Goal: Obtain resource: Obtain resource

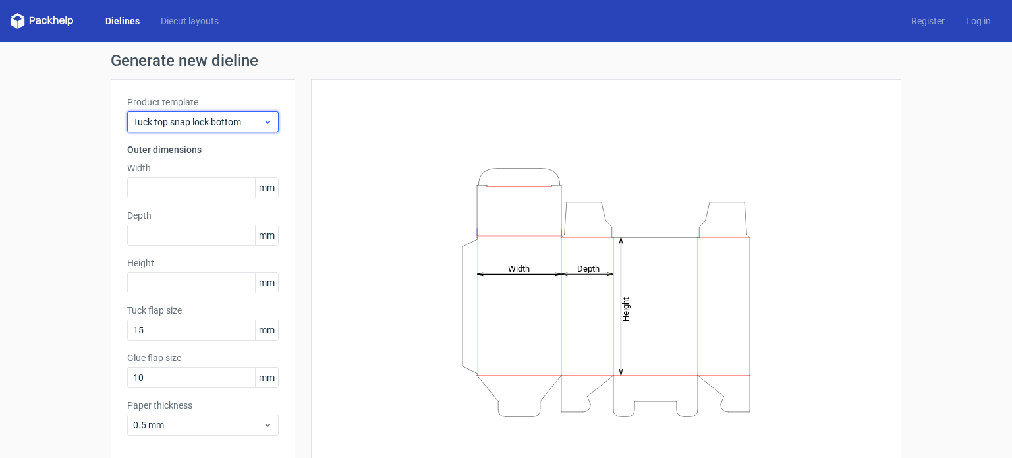
click at [232, 124] on span "Tuck top snap lock bottom" at bounding box center [198, 121] width 130 height 13
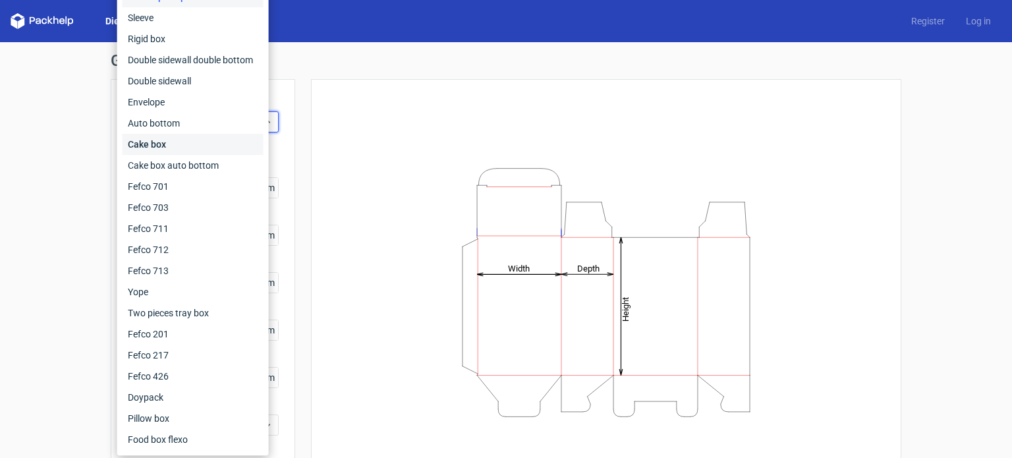
click at [171, 145] on div "Cake box" at bounding box center [193, 144] width 141 height 21
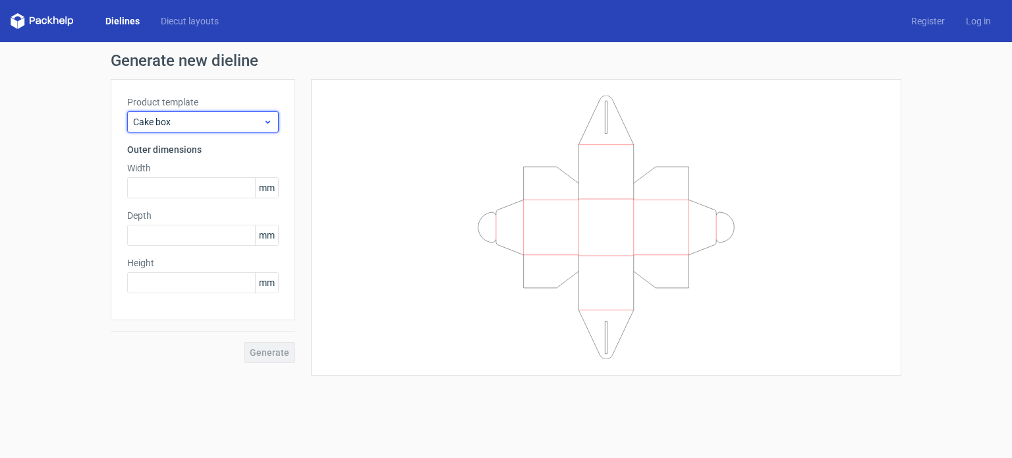
click at [151, 126] on span "Cake box" at bounding box center [198, 121] width 130 height 13
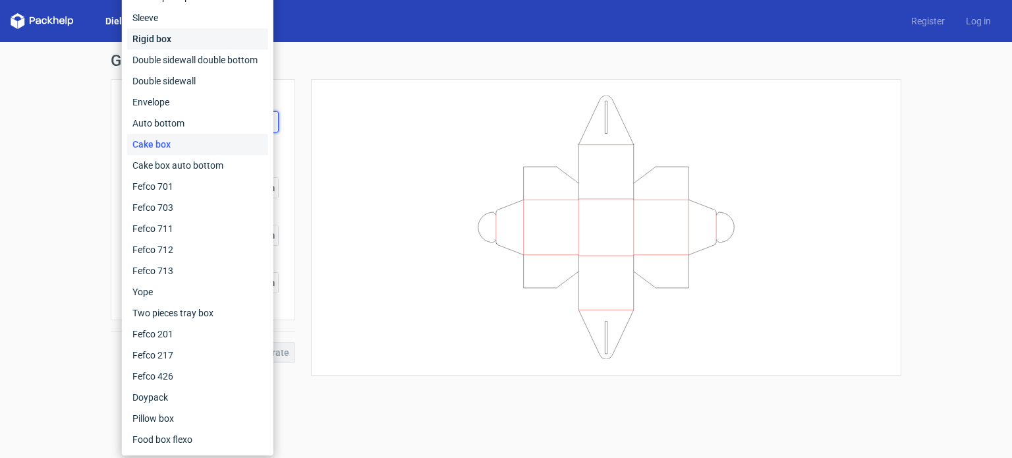
click at [169, 37] on div "Rigid box" at bounding box center [197, 38] width 141 height 21
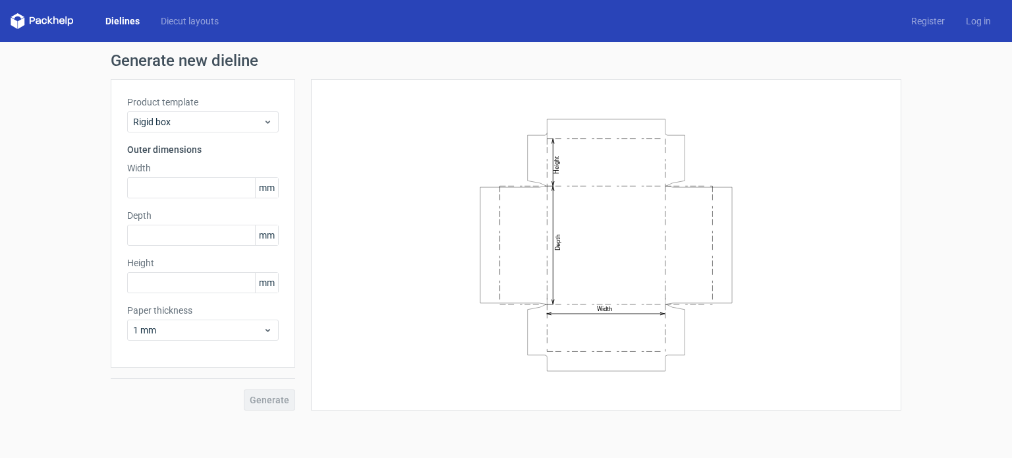
click at [201, 28] on div "Dielines Diecut layouts" at bounding box center [120, 21] width 219 height 16
click at [201, 14] on link "Diecut layouts" at bounding box center [189, 20] width 79 height 13
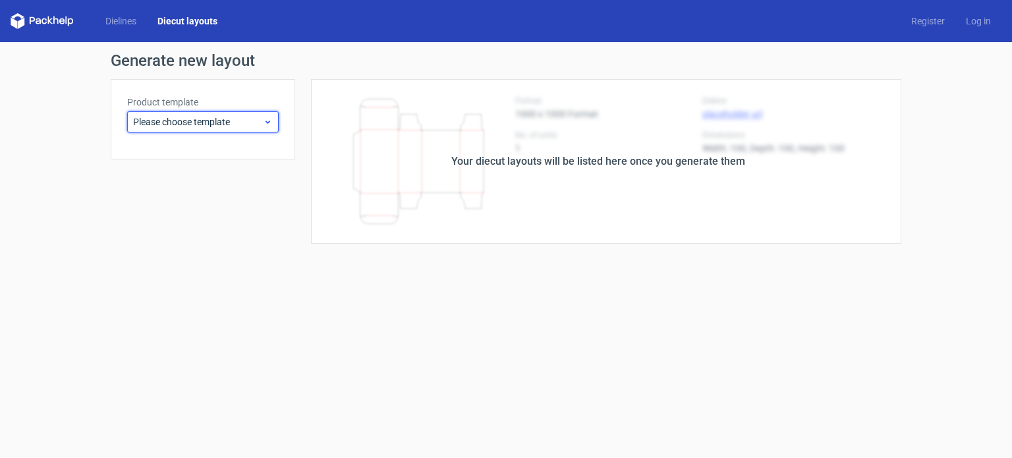
click at [150, 121] on span "Please choose template" at bounding box center [198, 121] width 130 height 13
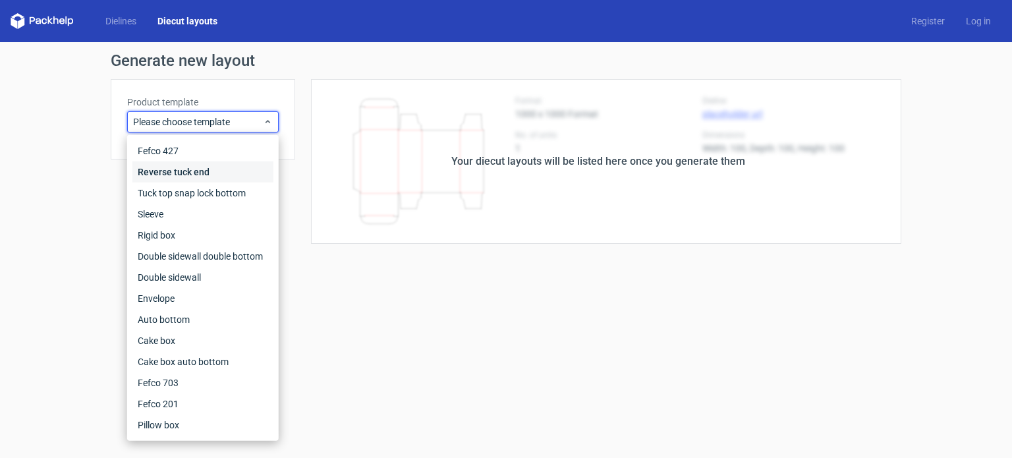
click at [160, 163] on div "Reverse tuck end" at bounding box center [202, 171] width 141 height 21
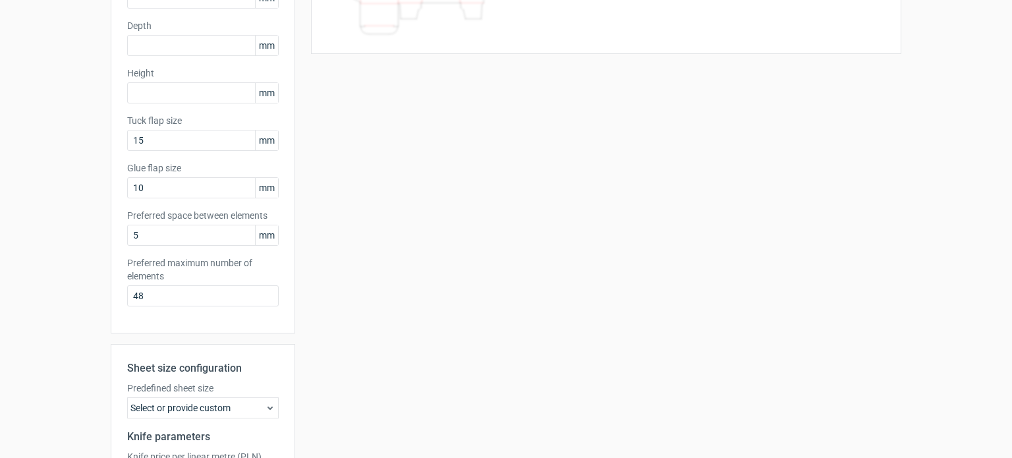
scroll to position [241, 0]
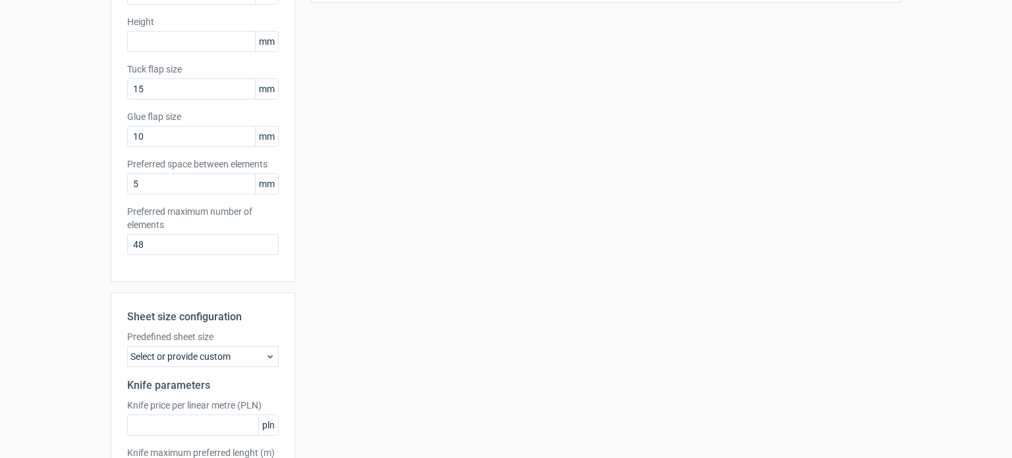
click at [198, 365] on div "Select or provide custom" at bounding box center [202, 356] width 151 height 21
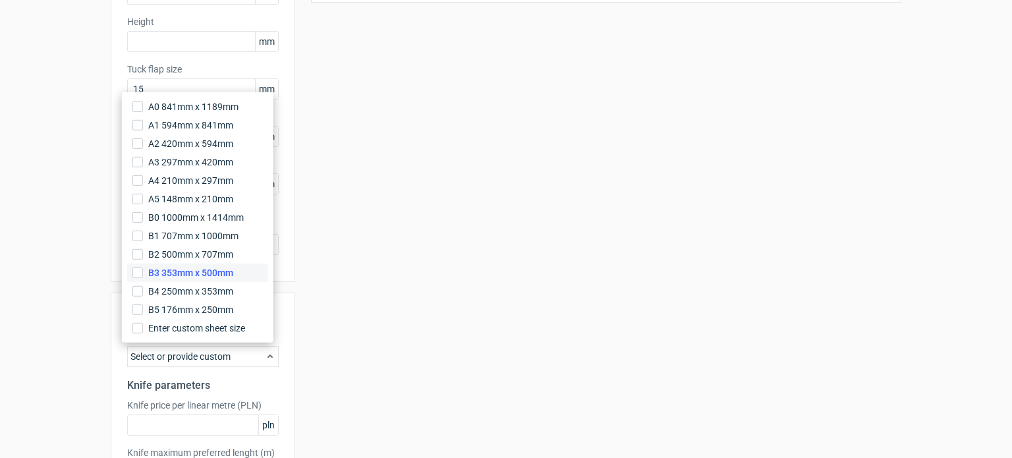
click at [187, 272] on span "B3 353mm x 500mm" at bounding box center [190, 272] width 85 height 13
click at [143, 272] on input "B3 353mm x 500mm" at bounding box center [137, 272] width 11 height 11
click at [609, 265] on div "Your diecut layouts will be listed here once you generate them Height Depth Wid…" at bounding box center [598, 195] width 606 height 715
